Goal: Information Seeking & Learning: Find specific fact

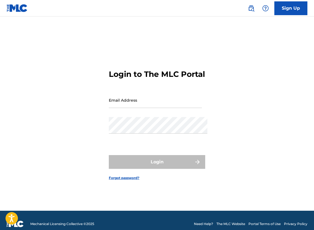
click at [248, 6] on img at bounding box center [251, 8] width 7 height 7
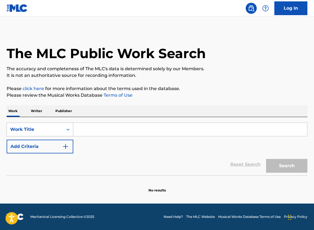
click at [53, 131] on div "Work Title" at bounding box center [35, 129] width 50 height 7
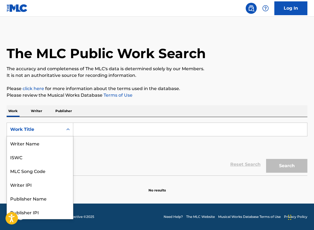
scroll to position [30, 0]
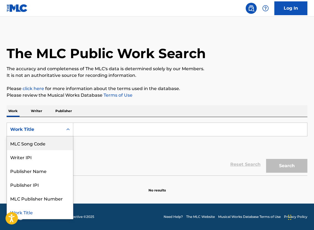
click at [35, 148] on div "MLC Song Code" at bounding box center [40, 144] width 66 height 14
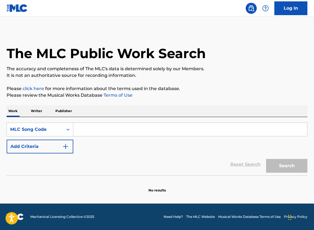
click at [125, 136] on input "Search Form" at bounding box center [190, 129] width 234 height 13
paste input "T5191S"
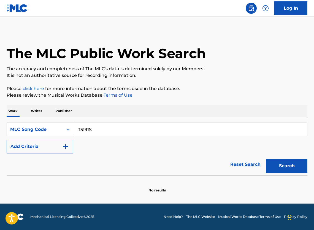
click at [291, 173] on button "Search" at bounding box center [286, 166] width 41 height 14
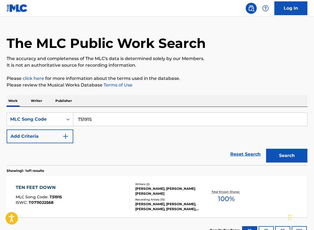
scroll to position [28, 0]
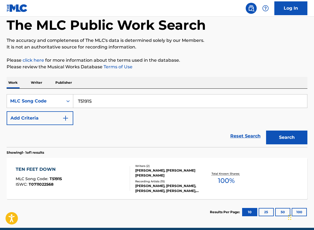
click at [164, 102] on input "T5191S" at bounding box center [190, 101] width 234 height 13
paste input "D7462B"
type input "D7462B"
click at [279, 145] on button "Search" at bounding box center [286, 138] width 41 height 14
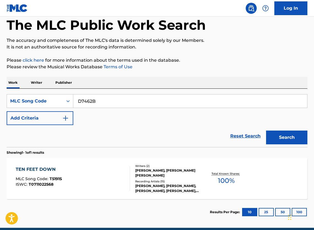
scroll to position [20, 0]
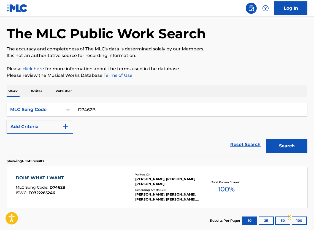
click at [47, 196] on span "T0722285246" at bounding box center [42, 193] width 26 height 5
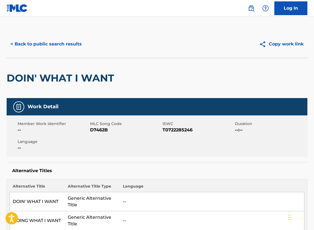
click at [173, 134] on span "T0722285246" at bounding box center [198, 130] width 71 height 7
copy span "T0722285246"
click at [34, 51] on button "< Back to public search results" at bounding box center [46, 44] width 79 height 14
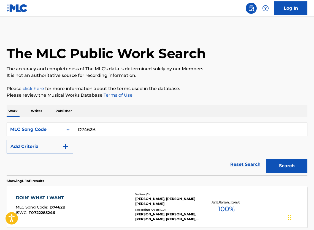
scroll to position [20, 0]
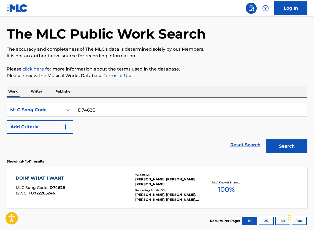
click at [125, 111] on input "D7462B" at bounding box center [190, 109] width 234 height 13
paste input "69712"
type input "D69712"
click at [270, 151] on button "Search" at bounding box center [286, 147] width 41 height 14
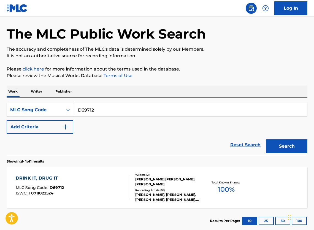
click at [128, 200] on div at bounding box center [128, 187] width 4 height 25
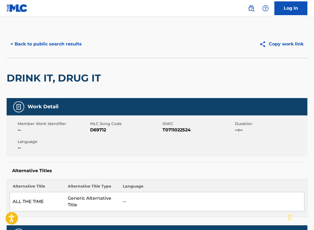
click at [182, 134] on span "T0711022524" at bounding box center [198, 130] width 71 height 7
copy span "T0711022524"
click at [30, 44] on button "< Back to public search results" at bounding box center [46, 44] width 79 height 14
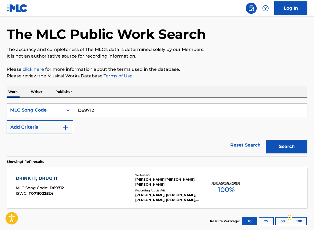
drag, startPoint x: 134, startPoint y: 119, endPoint x: 84, endPoint y: 113, distance: 50.0
click at [134, 117] on input "D69712" at bounding box center [190, 110] width 234 height 13
click at [83, 113] on input "D69712" at bounding box center [190, 110] width 234 height 13
click at [84, 114] on input "D69712" at bounding box center [190, 110] width 234 height 13
paste input "Search Form"
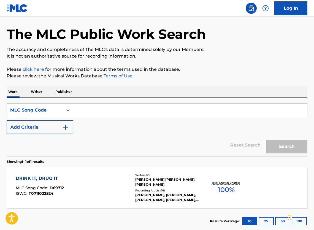
click at [178, 101] on div "SearchWithCriteriadfc39401-9e79-4512-a6bd-3c0e520fc411 MLC Song Code Add Criter…" at bounding box center [157, 127] width 301 height 58
click at [165, 115] on input "Search Form" at bounding box center [190, 110] width 234 height 13
paste input "F0843G"
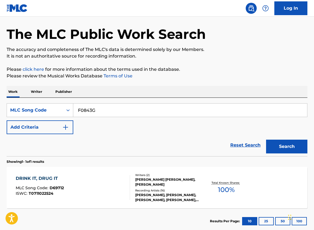
type input "F0843G"
click at [266, 146] on button "Search" at bounding box center [286, 147] width 41 height 14
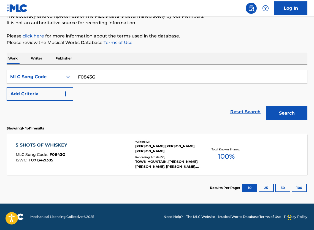
click at [170, 160] on div "TOWN MOUNTAIN, [PERSON_NAME], [PERSON_NAME], [PERSON_NAME], [PERSON_NAME]" at bounding box center [168, 164] width 66 height 10
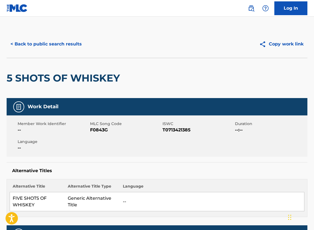
click at [175, 134] on span "T0713421385" at bounding box center [198, 130] width 71 height 7
click at [177, 146] on div "Member Work Identifier -- MLC Song Code F0843G ISWC T0713421385 Duration --:-- …" at bounding box center [157, 136] width 301 height 41
click at [177, 134] on span "T0713421385" at bounding box center [198, 130] width 71 height 7
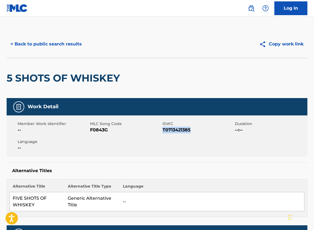
click at [177, 134] on span "T0713421385" at bounding box center [198, 130] width 71 height 7
copy span "T0713421385"
click at [51, 47] on button "< Back to public search results" at bounding box center [46, 44] width 79 height 14
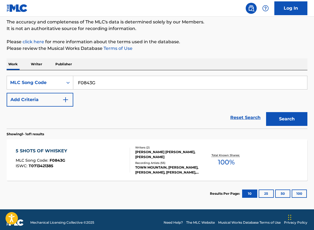
click at [137, 89] on input "F0843G" at bounding box center [190, 82] width 234 height 13
paste input "H1648A"
type input "H1648A"
click at [278, 126] on button "Search" at bounding box center [286, 119] width 41 height 14
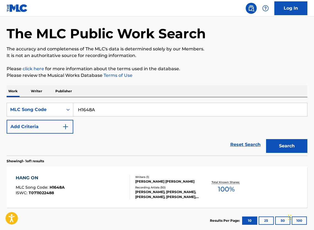
scroll to position [62, 0]
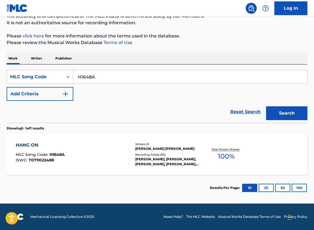
click at [165, 148] on div "Writers ( 1 ) [PERSON_NAME] [PERSON_NAME] Recording Artists ( 50 ) [PERSON_NAME…" at bounding box center [165, 154] width 71 height 25
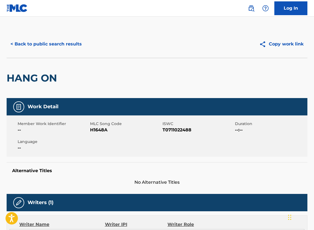
click at [75, 51] on button "< Back to public search results" at bounding box center [46, 44] width 79 height 14
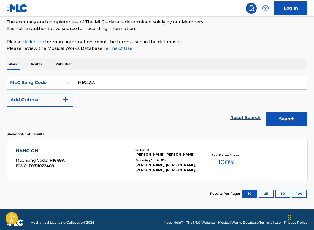
click at [112, 89] on input "H1648A" at bounding box center [190, 82] width 234 height 13
paste input "GV9KU9"
type input "GV9KU9"
click at [290, 126] on button "Search" at bounding box center [286, 119] width 41 height 14
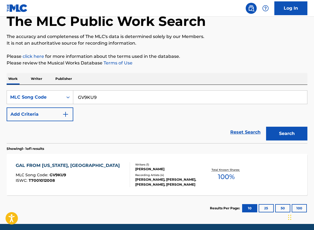
scroll to position [62, 0]
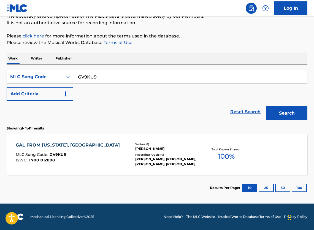
click at [153, 178] on section "Results Per Page: 10 25 50 100" at bounding box center [157, 188] width 301 height 26
click at [128, 154] on div at bounding box center [128, 154] width 4 height 25
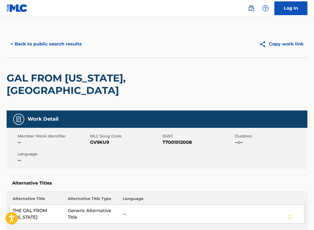
click at [64, 50] on button "< Back to public search results" at bounding box center [46, 44] width 79 height 14
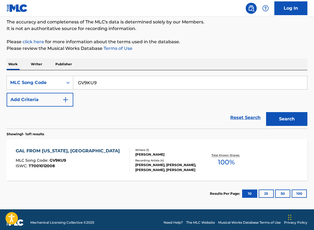
click at [116, 87] on input "GV9KU9" at bounding box center [190, 82] width 234 height 13
paste input "1524A"
type input "G1524A"
click at [286, 124] on button "Search" at bounding box center [286, 119] width 41 height 14
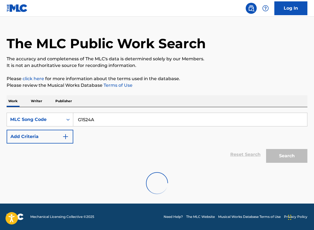
scroll to position [20, 0]
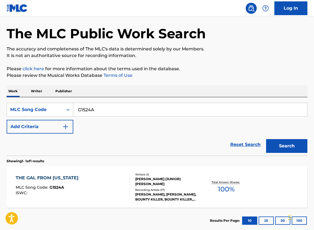
click at [127, 179] on div "THE GAL FROM [US_STATE] MLC Song Code : G1524A ISWC : Writers ( 1 ) [PERSON_NAM…" at bounding box center [157, 187] width 301 height 41
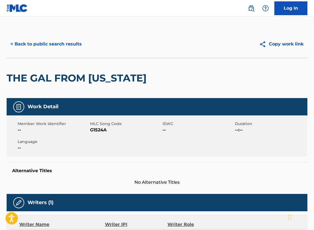
click at [60, 45] on button "< Back to public search results" at bounding box center [46, 44] width 79 height 14
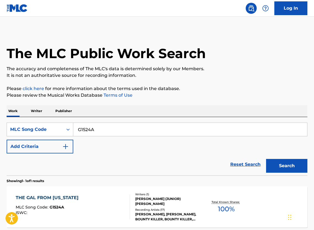
scroll to position [20, 0]
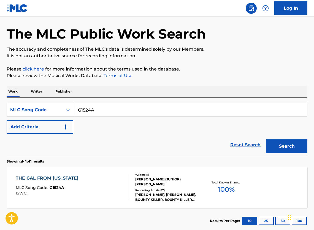
click at [103, 111] on input "G1524A" at bounding box center [190, 109] width 234 height 13
paste input "F1001B"
type input "F1001B"
click at [295, 152] on button "Search" at bounding box center [286, 147] width 41 height 14
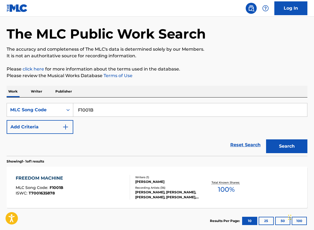
click at [145, 190] on div "Recording Artists ( 36 )" at bounding box center [168, 188] width 66 height 4
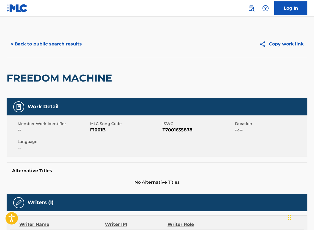
click at [50, 45] on button "< Back to public search results" at bounding box center [46, 44] width 79 height 14
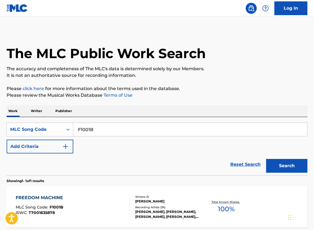
scroll to position [19, 0]
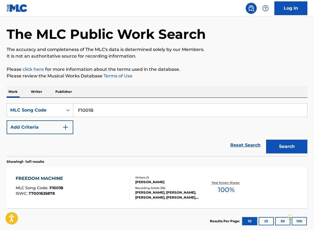
click at [108, 113] on input "F1001B" at bounding box center [190, 110] width 234 height 13
click at [153, 109] on input "F1001B" at bounding box center [190, 110] width 234 height 13
paste input "H1782X"
type input "H1782X"
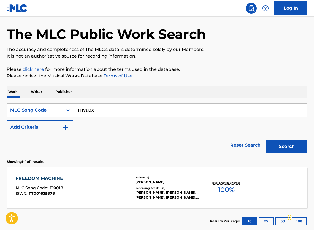
click at [276, 148] on button "Search" at bounding box center [286, 147] width 41 height 14
click at [137, 198] on div "[PERSON_NAME], [PERSON_NAME], [PERSON_NAME], [PERSON_NAME], [PERSON_NAME]" at bounding box center [168, 195] width 66 height 10
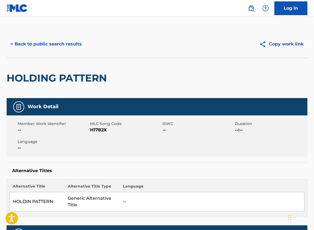
click at [58, 43] on button "< Back to public search results" at bounding box center [46, 44] width 79 height 14
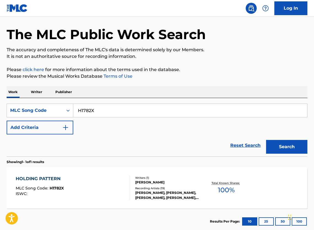
click at [116, 117] on input "H1782X" at bounding box center [190, 110] width 234 height 13
paste input "I3093N"
type input "I3093N"
click at [276, 154] on button "Search" at bounding box center [286, 147] width 41 height 14
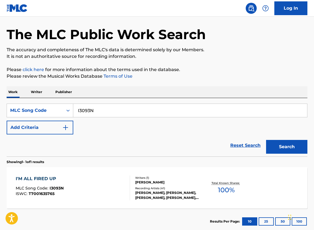
scroll to position [62, 0]
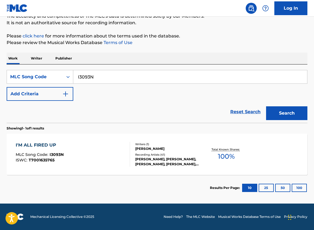
click at [129, 154] on div at bounding box center [128, 154] width 4 height 25
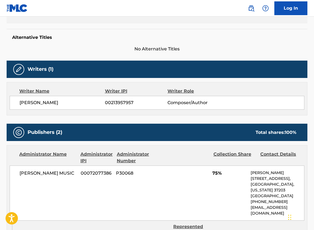
scroll to position [81, 0]
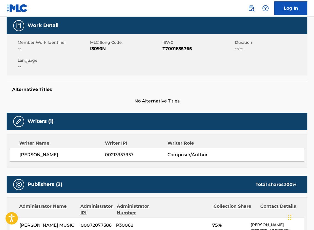
click at [185, 52] on span "T7001635765" at bounding box center [198, 49] width 71 height 7
copy span "T7001635765"
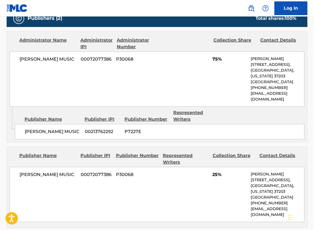
scroll to position [0, 0]
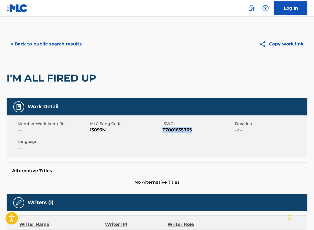
click at [38, 45] on button "< Back to public search results" at bounding box center [46, 44] width 79 height 14
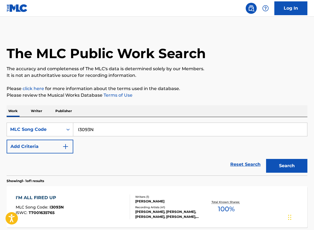
scroll to position [47, 0]
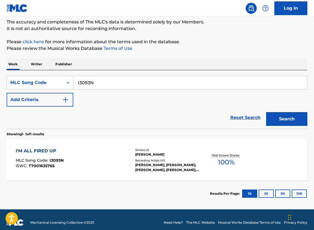
click at [128, 89] on input "I3093N" at bounding box center [190, 82] width 234 height 13
paste input "J0755P"
type input "J0755P"
click at [279, 126] on button "Search" at bounding box center [286, 119] width 41 height 14
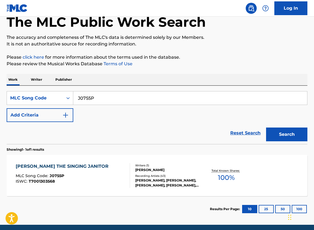
scroll to position [62, 0]
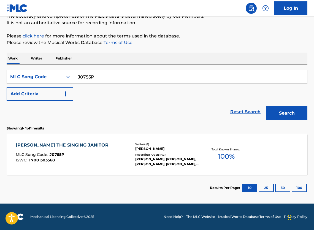
click at [119, 142] on div "[PERSON_NAME] THE SINGING JANITOR MLC Song Code : J0755P ISWC : T7001303568" at bounding box center [73, 154] width 114 height 25
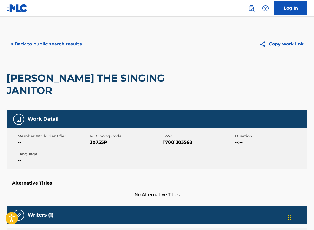
click at [175, 139] on span "T7001303568" at bounding box center [198, 142] width 71 height 7
copy span "T7001303568"
click at [54, 51] on button "< Back to public search results" at bounding box center [46, 44] width 79 height 14
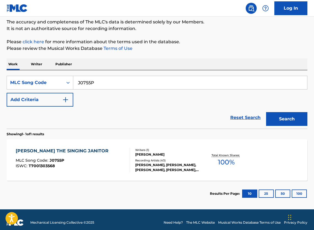
click at [113, 88] on input "J0755P" at bounding box center [190, 82] width 234 height 13
paste input "Y"
type input "J0755Y"
click at [299, 126] on button "Search" at bounding box center [286, 119] width 41 height 14
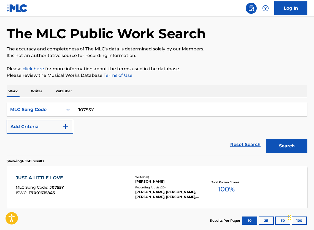
scroll to position [30, 0]
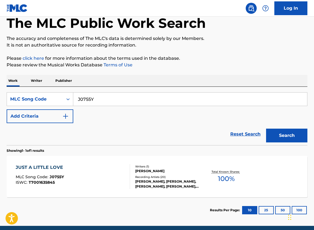
click at [87, 168] on div "JUST A LITTLE LOVE MLC Song Code : J0755Y ISWC : T7001635845 Writers ( 1 ) [PER…" at bounding box center [157, 176] width 301 height 41
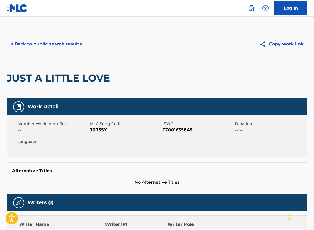
click at [62, 51] on button "< Back to public search results" at bounding box center [46, 44] width 79 height 14
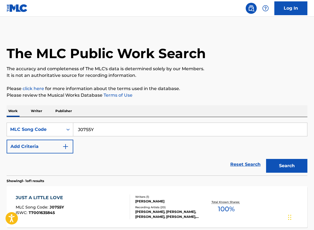
scroll to position [30, 0]
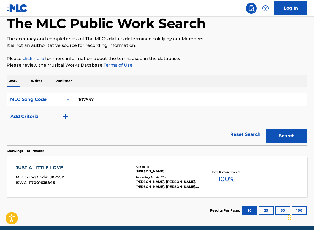
click at [133, 100] on input "J0755Y" at bounding box center [190, 99] width 234 height 13
click at [133, 101] on input "J0755Y" at bounding box center [190, 99] width 234 height 13
paste input "K0770R"
type input "K0770R"
click at [271, 143] on button "Search" at bounding box center [286, 136] width 41 height 14
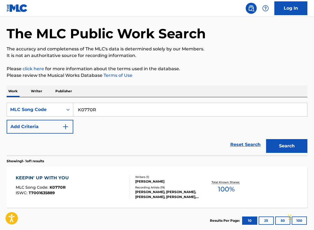
scroll to position [62, 0]
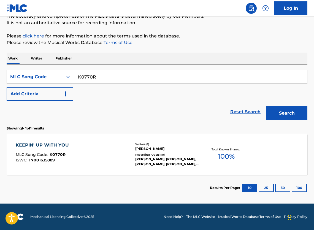
click at [138, 142] on div "Writers ( 1 )" at bounding box center [168, 144] width 66 height 4
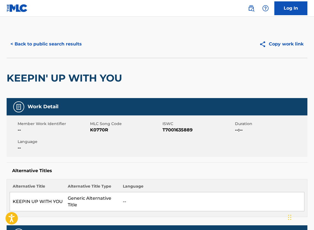
click at [56, 41] on button "< Back to public search results" at bounding box center [46, 44] width 79 height 14
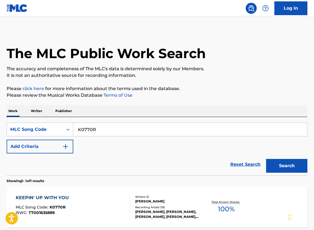
scroll to position [47, 0]
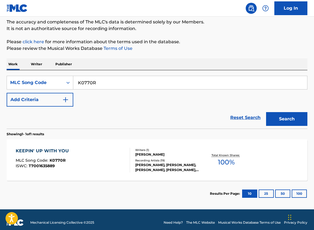
click at [121, 89] on input "K0770R" at bounding box center [190, 82] width 234 height 13
paste input "N1448D"
type input "N1448D"
click at [281, 121] on button "Search" at bounding box center [286, 119] width 41 height 14
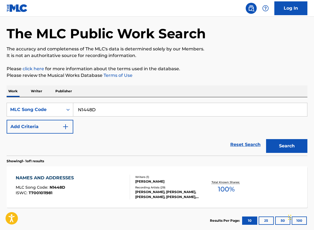
scroll to position [62, 0]
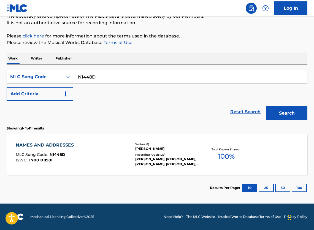
click at [174, 153] on div "Recording Artists ( 29 )" at bounding box center [168, 155] width 66 height 4
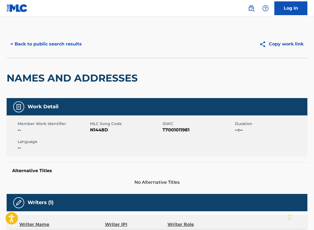
click at [174, 134] on span "T7001011981" at bounding box center [198, 130] width 71 height 7
copy span "T7001011981"
click at [54, 43] on button "< Back to public search results" at bounding box center [46, 44] width 79 height 14
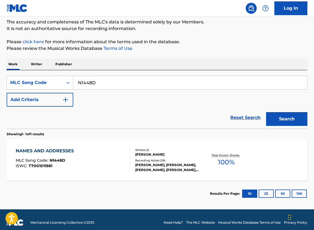
click at [116, 88] on input "N1448D" at bounding box center [190, 82] width 234 height 13
paste input "P2133B"
type input "P2133B"
click at [289, 126] on button "Search" at bounding box center [286, 119] width 41 height 14
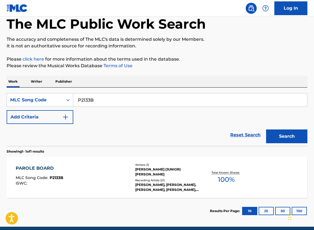
scroll to position [54, 0]
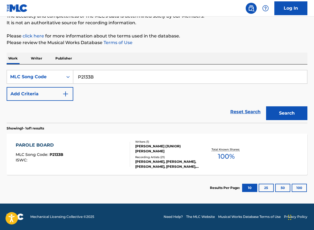
click at [124, 158] on div "PAROLE BOARD MLC Song Code : P2133B ISWC :" at bounding box center [73, 154] width 114 height 25
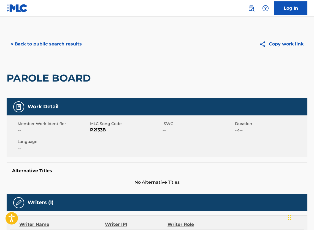
click at [63, 49] on button "< Back to public search results" at bounding box center [46, 44] width 79 height 14
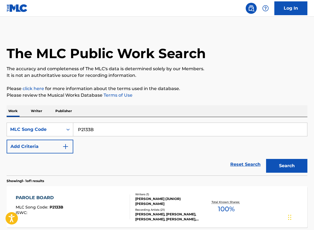
scroll to position [47, 0]
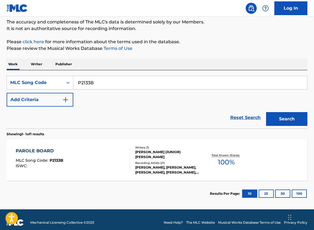
click at [111, 86] on input "P2133B" at bounding box center [190, 82] width 234 height 13
paste input "2Y"
type input "P2132Y"
click at [290, 126] on button "Search" at bounding box center [286, 119] width 41 height 14
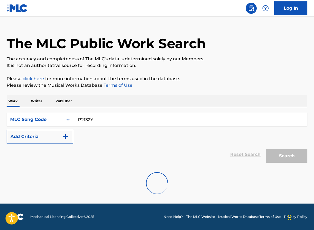
scroll to position [20, 0]
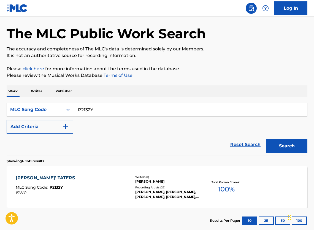
click at [157, 176] on div "[PERSON_NAME]' TATERS MLC Song Code : P2132Y ISWC : Writers ( 1 ) [PERSON_NAME]…" at bounding box center [157, 187] width 301 height 41
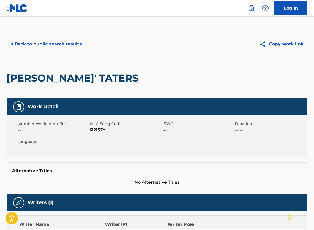
click at [50, 48] on button "< Back to public search results" at bounding box center [46, 44] width 79 height 14
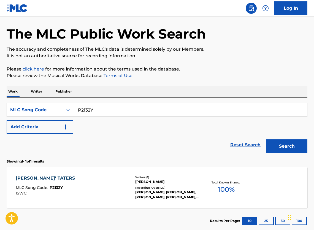
click at [108, 117] on input "P2132Y" at bounding box center [190, 109] width 234 height 13
click at [108, 116] on input "P2132Y" at bounding box center [190, 109] width 234 height 13
paste input "R1120N"
type input "R1120N"
click at [280, 153] on button "Search" at bounding box center [286, 147] width 41 height 14
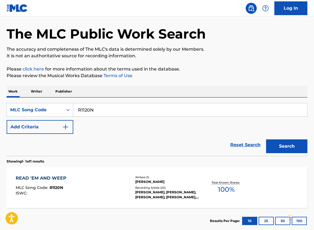
click at [177, 180] on div "Writers ( 1 )" at bounding box center [168, 177] width 66 height 4
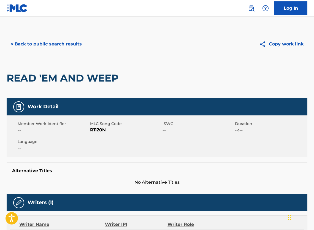
click at [44, 46] on button "< Back to public search results" at bounding box center [46, 44] width 79 height 14
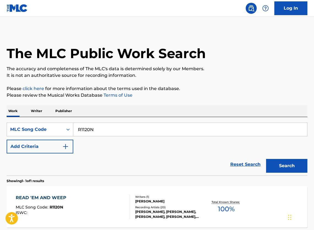
scroll to position [19, 0]
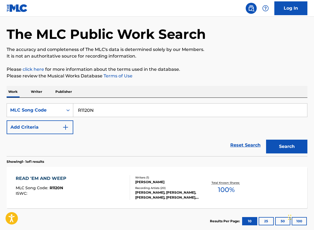
click at [102, 117] on input "R1120N" at bounding box center [190, 110] width 234 height 13
paste input "S1713X"
type input "S1713X"
click at [281, 154] on button "Search" at bounding box center [286, 147] width 41 height 14
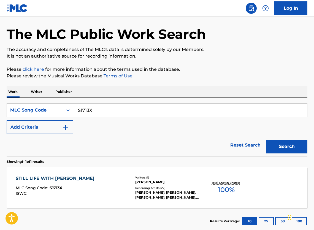
scroll to position [62, 0]
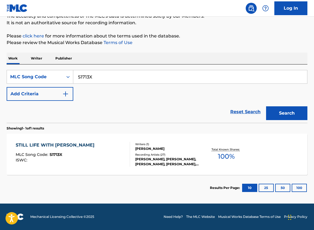
click at [153, 164] on div "STILL LIFE WITH ROSE MLC Song Code : S1713X ISWC : Writers ( 1 ) [PERSON_NAME] …" at bounding box center [157, 154] width 301 height 41
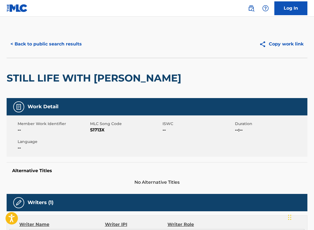
click at [80, 47] on button "< Back to public search results" at bounding box center [46, 44] width 79 height 14
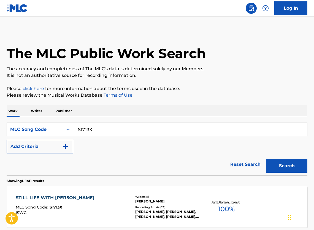
scroll to position [47, 0]
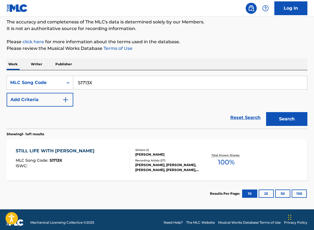
click at [111, 86] on input "S1713X" at bounding box center [190, 82] width 234 height 13
paste input "939O"
type input "S1939O"
drag, startPoint x: 273, startPoint y: 126, endPoint x: 153, endPoint y: 124, distance: 120.3
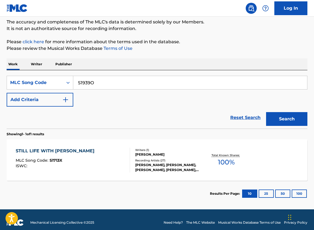
click at [273, 126] on button "Search" at bounding box center [286, 119] width 41 height 14
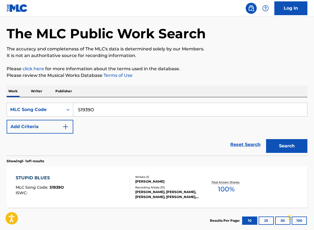
scroll to position [62, 0]
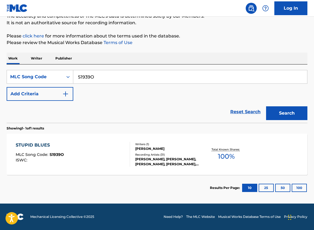
click at [167, 163] on div "[PERSON_NAME], [PERSON_NAME], [PERSON_NAME], [PERSON_NAME], [PERSON_NAME]" at bounding box center [168, 162] width 66 height 10
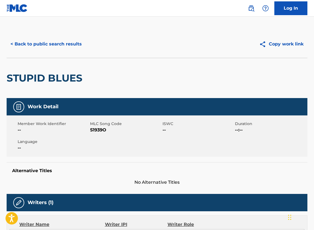
click at [30, 48] on button "< Back to public search results" at bounding box center [46, 44] width 79 height 14
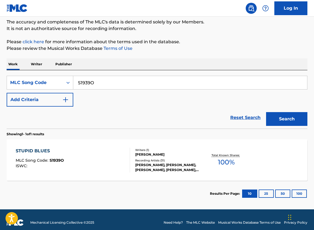
click at [132, 84] on input "S1939O" at bounding box center [190, 82] width 234 height 13
paste input "GV9KU9"
type input "GV9KU9"
click at [286, 124] on button "Search" at bounding box center [286, 119] width 41 height 14
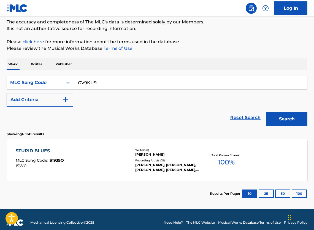
scroll to position [20, 0]
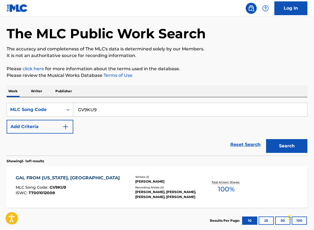
click at [148, 200] on div "[PERSON_NAME], [PERSON_NAME], [PERSON_NAME], [PERSON_NAME]" at bounding box center [168, 195] width 66 height 10
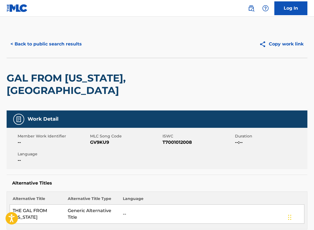
click at [50, 51] on button "< Back to public search results" at bounding box center [46, 44] width 79 height 14
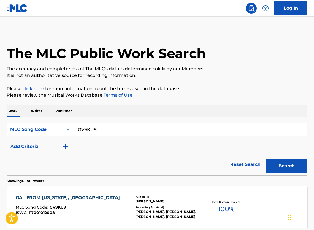
scroll to position [20, 0]
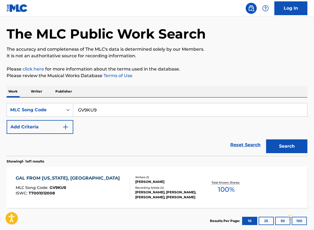
click at [103, 113] on input "GV9KU9" at bounding box center [190, 109] width 234 height 13
paste input "1524A"
type input "G1524A"
click at [289, 150] on button "Search" at bounding box center [286, 147] width 41 height 14
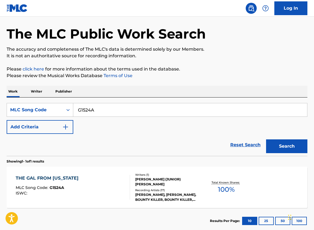
click at [149, 193] on div "Recording Artists ( 17 )" at bounding box center [168, 190] width 66 height 4
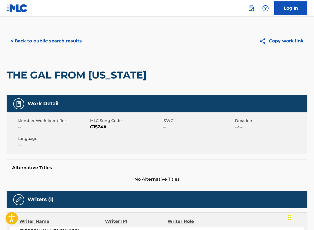
click at [39, 41] on button "< Back to public search results" at bounding box center [46, 41] width 79 height 14
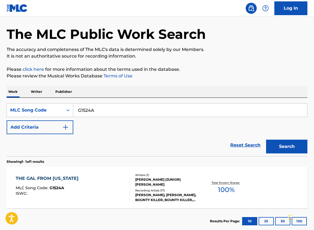
click at [244, 111] on input "G1524A" at bounding box center [190, 110] width 234 height 13
paste input "V9KU9"
type input "GV9KU9"
click at [290, 153] on button "Search" at bounding box center [286, 147] width 41 height 14
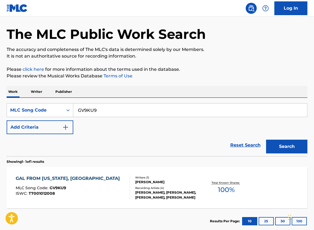
scroll to position [62, 0]
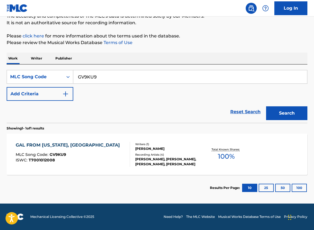
click at [127, 178] on section "Results Per Page: 10 25 50 100" at bounding box center [157, 188] width 301 height 26
click at [132, 156] on div "Writers ( 1 ) [PERSON_NAME] Recording Artists ( 4 ) [PERSON_NAME], [PERSON_NAME…" at bounding box center [165, 154] width 71 height 25
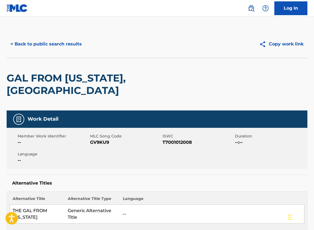
click at [54, 40] on button "< Back to public search results" at bounding box center [46, 44] width 79 height 14
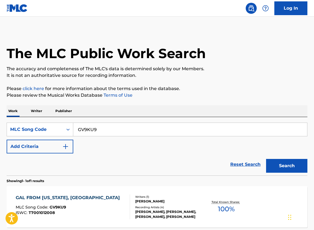
scroll to position [47, 0]
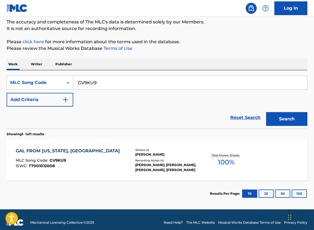
click at [105, 89] on input "GV9KU9" at bounding box center [190, 82] width 234 height 13
paste input "T1584U"
type input "T1584U"
click at [285, 125] on button "Search" at bounding box center [286, 119] width 41 height 14
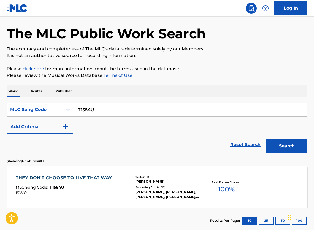
scroll to position [62, 0]
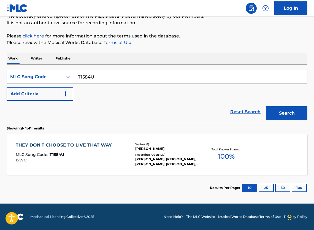
click at [156, 148] on div "Writers ( 1 ) [PERSON_NAME] Recording Artists ( 22 ) [PERSON_NAME], [PERSON_NAM…" at bounding box center [165, 154] width 71 height 25
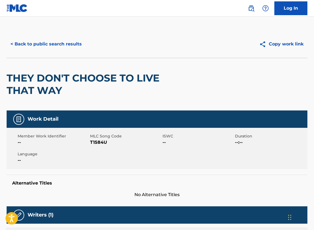
click at [76, 45] on button "< Back to public search results" at bounding box center [46, 44] width 79 height 14
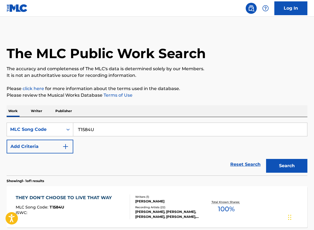
scroll to position [47, 0]
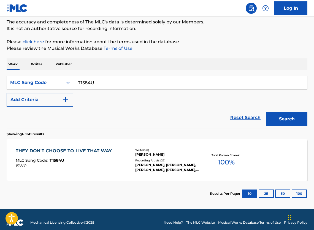
click at [148, 84] on input "T1584U" at bounding box center [190, 82] width 234 height 13
paste input "Y0793N"
type input "Y0793N"
click at [281, 126] on button "Search" at bounding box center [286, 119] width 41 height 14
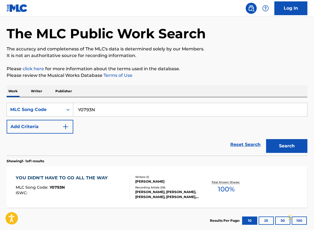
scroll to position [62, 0]
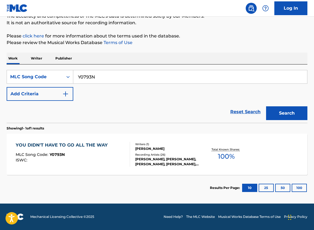
click at [161, 146] on div "[PERSON_NAME]" at bounding box center [168, 148] width 66 height 5
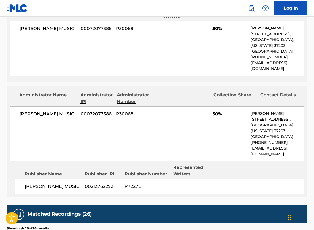
scroll to position [289, 0]
